Goal: Information Seeking & Learning: Check status

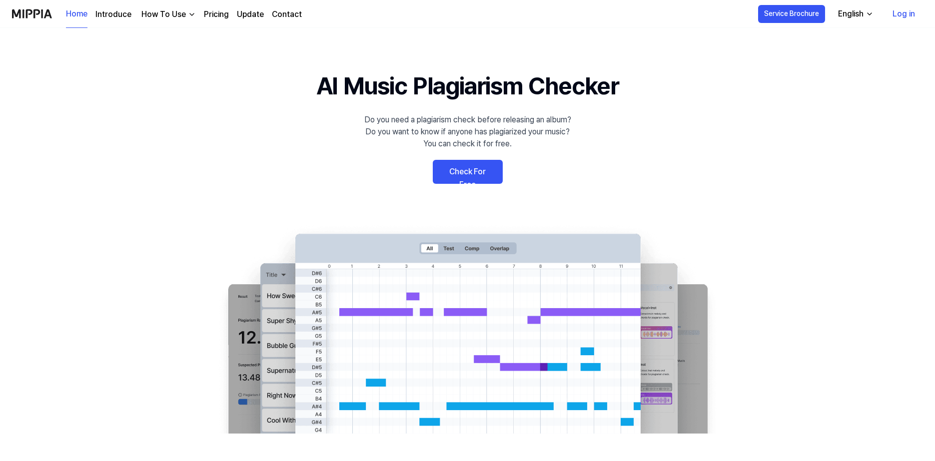
click at [456, 169] on link "Check For Free" at bounding box center [468, 172] width 70 height 24
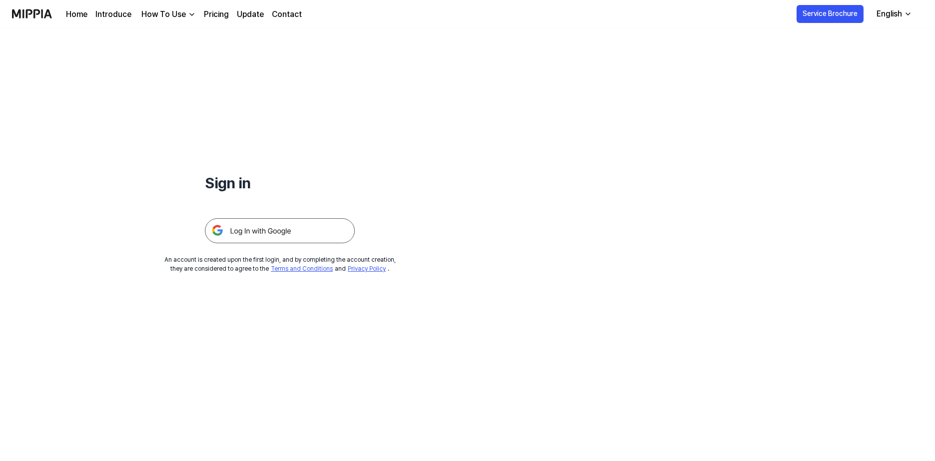
click at [314, 230] on img at bounding box center [280, 230] width 150 height 25
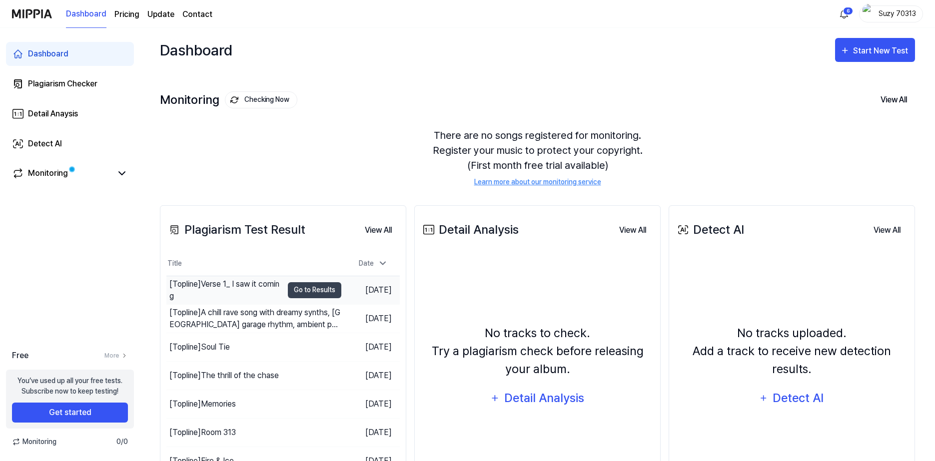
click at [245, 289] on div "[Topline] Verse 1_ I saw it coming" at bounding box center [225, 290] width 113 height 24
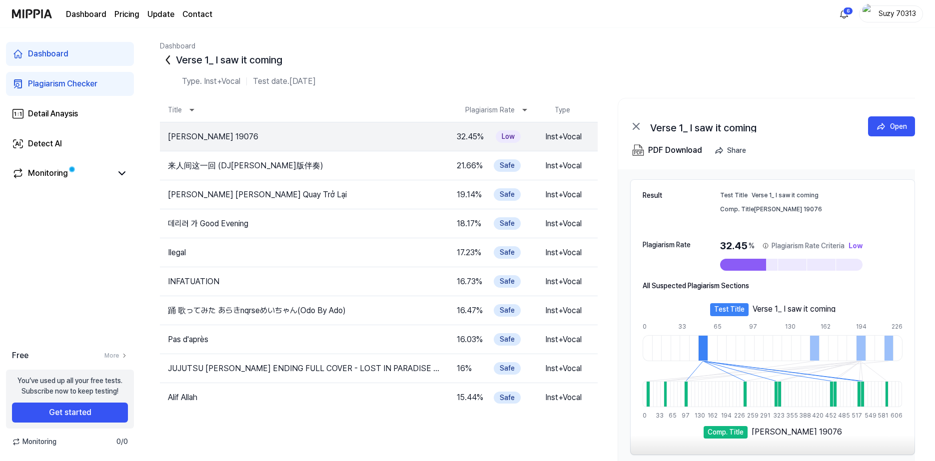
click at [904, 7] on div "Suzy 70313" at bounding box center [891, 13] width 64 height 17
click at [826, 93] on button "Log out" at bounding box center [859, 91] width 115 height 10
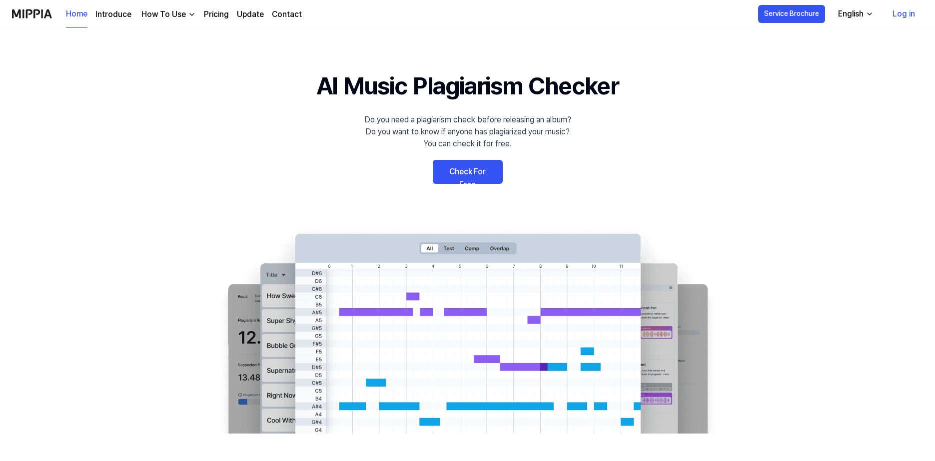
click at [910, 10] on link "Log in" at bounding box center [904, 14] width 38 height 28
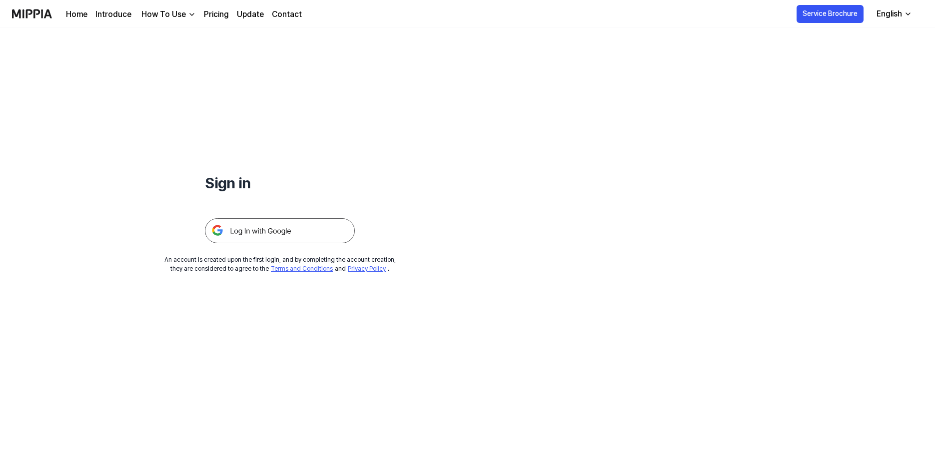
click at [302, 235] on img at bounding box center [280, 230] width 150 height 25
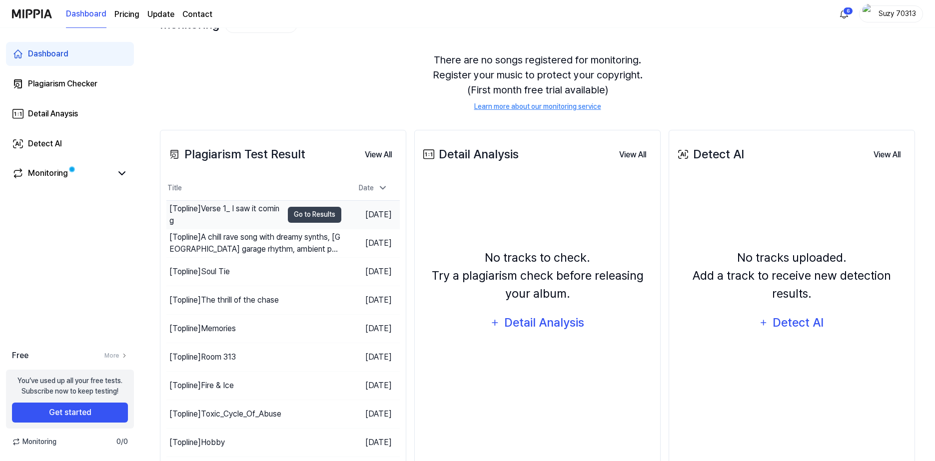
scroll to position [104, 0]
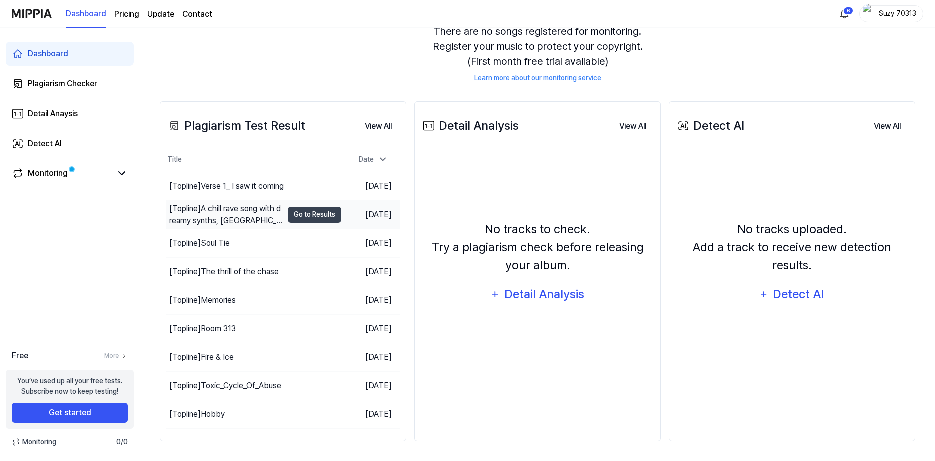
click at [298, 205] on td "[Topline] A chill rave song with dreamy synths, UK garage rhythm, ambient pads,…" at bounding box center [253, 215] width 175 height 28
click at [213, 226] on div "[Topline] A chill rave song with dreamy synths, UK garage rhythm, ambient pads,…" at bounding box center [225, 215] width 113 height 24
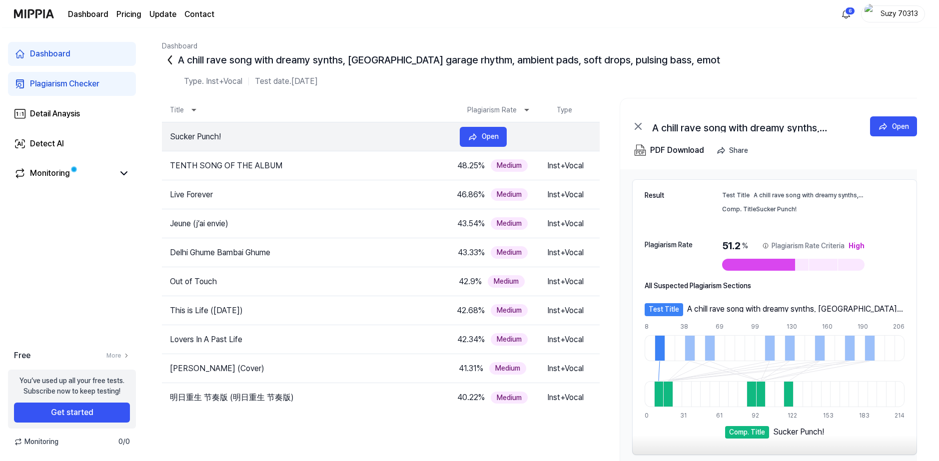
scroll to position [0, 12]
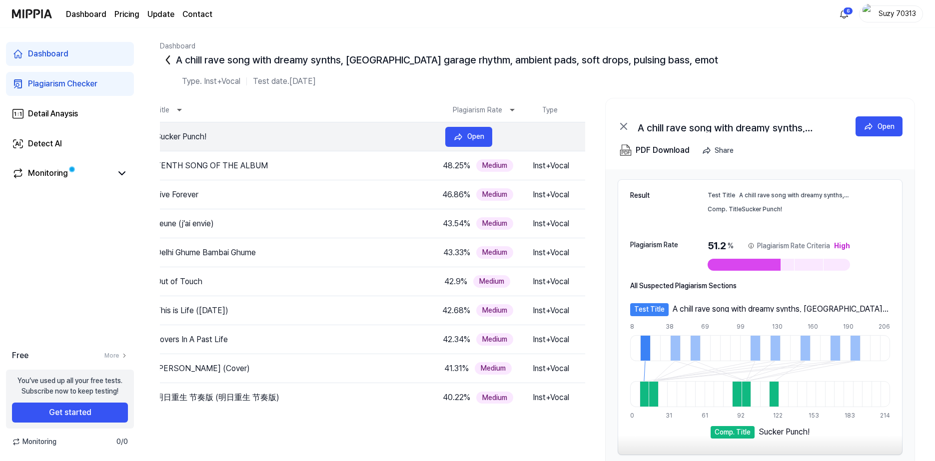
drag, startPoint x: 528, startPoint y: 138, endPoint x: 493, endPoint y: 139, distance: 35.0
click at [493, 139] on tr "Sucker Punch! 51.2 % High Inst+Vocal Open" at bounding box center [366, 136] width 438 height 29
click at [169, 64] on icon at bounding box center [167, 60] width 3 height 8
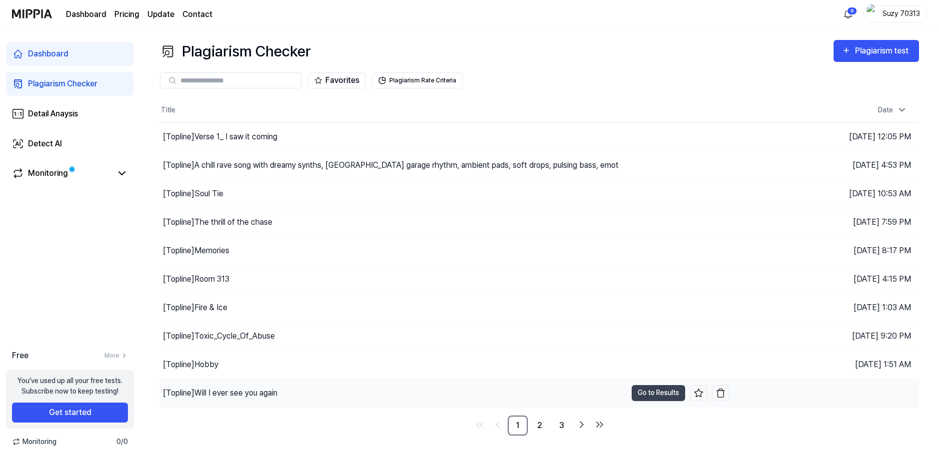
click at [334, 399] on div "[Topline] Will I ever see you again" at bounding box center [393, 393] width 467 height 28
click at [279, 387] on div "[Topline] Will I ever see you again" at bounding box center [226, 393] width 126 height 12
click at [275, 391] on div "[Topline] Will I ever see you again" at bounding box center [220, 393] width 114 height 12
click at [269, 364] on div "[Topline] Hobby" at bounding box center [393, 365] width 467 height 28
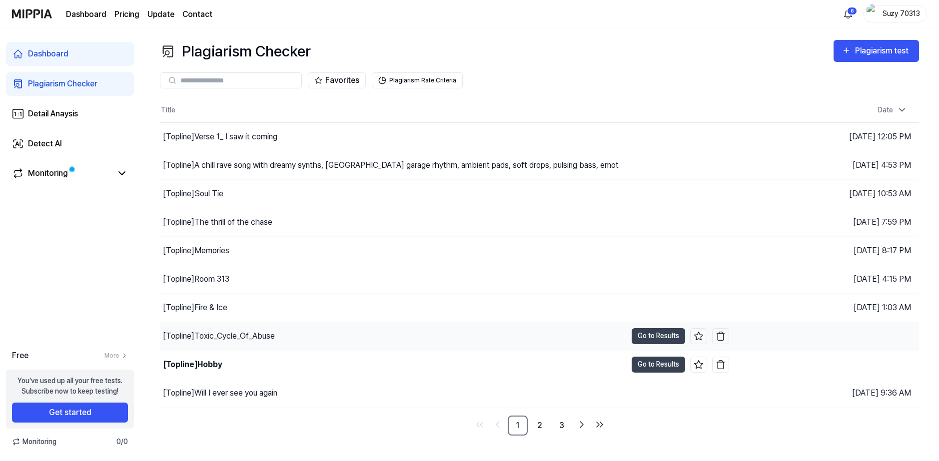
click at [267, 322] on div "[Topline] Toxic_Cycle_Of_Abuse" at bounding box center [393, 336] width 467 height 28
click at [268, 328] on div "[Topline] Toxic_Cycle_Of_Abuse" at bounding box center [393, 336] width 467 height 28
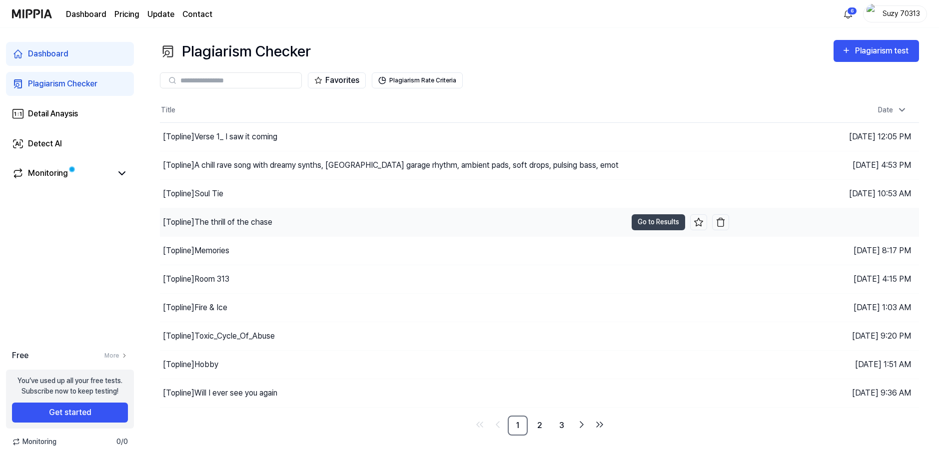
click at [303, 214] on div "[Topline] The thrill of the chase" at bounding box center [393, 222] width 467 height 28
click at [313, 135] on div "[Topline] Verse 1_ I saw it coming" at bounding box center [393, 137] width 467 height 28
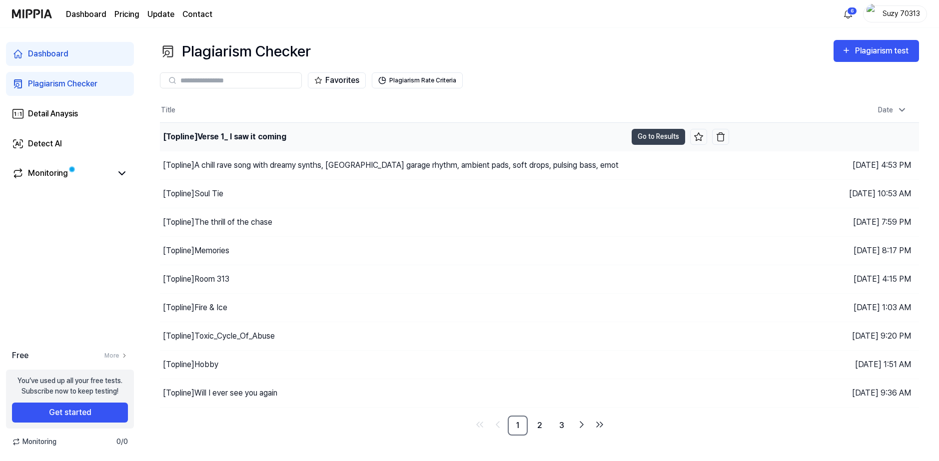
click at [314, 139] on div "[Topline] Verse 1_ I saw it coming" at bounding box center [393, 137] width 467 height 28
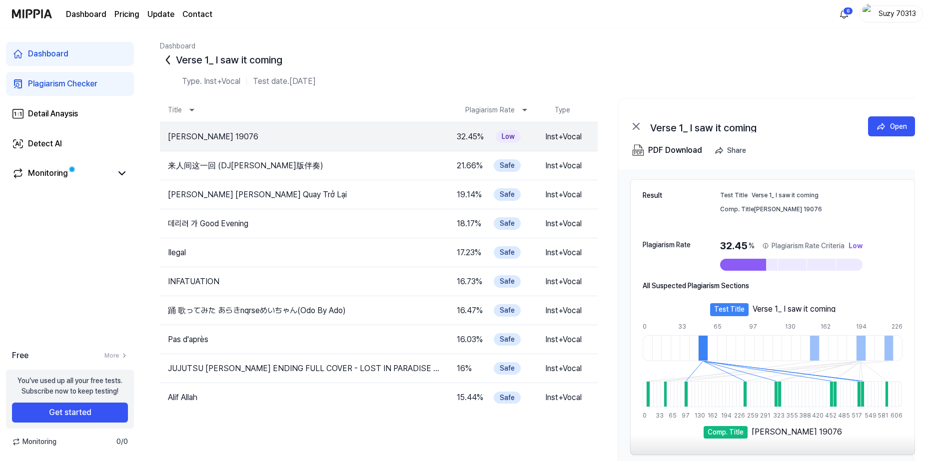
click at [168, 60] on icon at bounding box center [168, 60] width 16 height 16
